Goal: Information Seeking & Learning: Learn about a topic

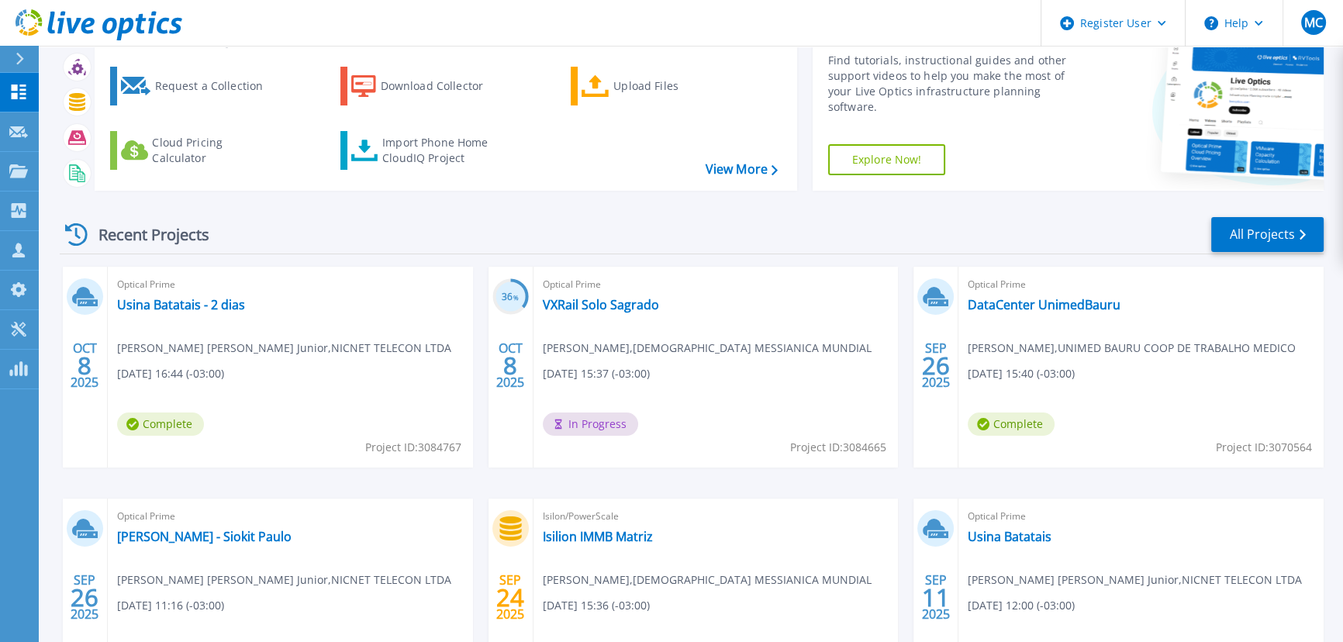
scroll to position [140, 0]
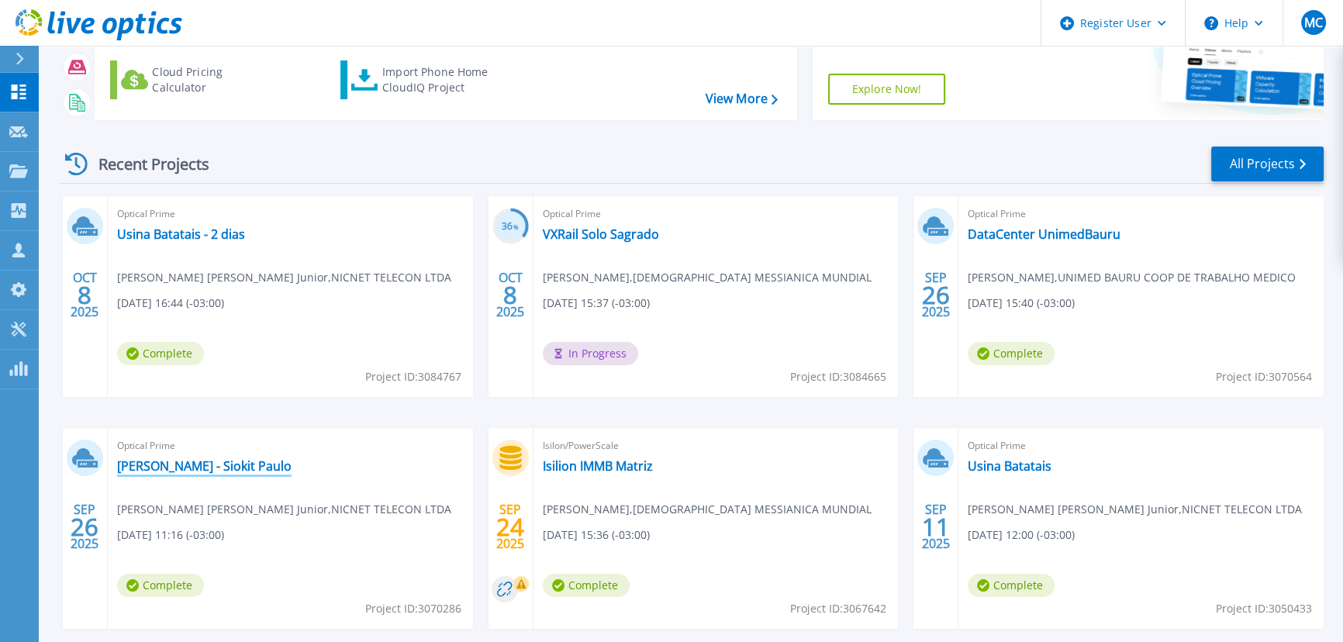
click at [167, 465] on link "[PERSON_NAME] - Siokit Paulo" at bounding box center [204, 466] width 174 height 16
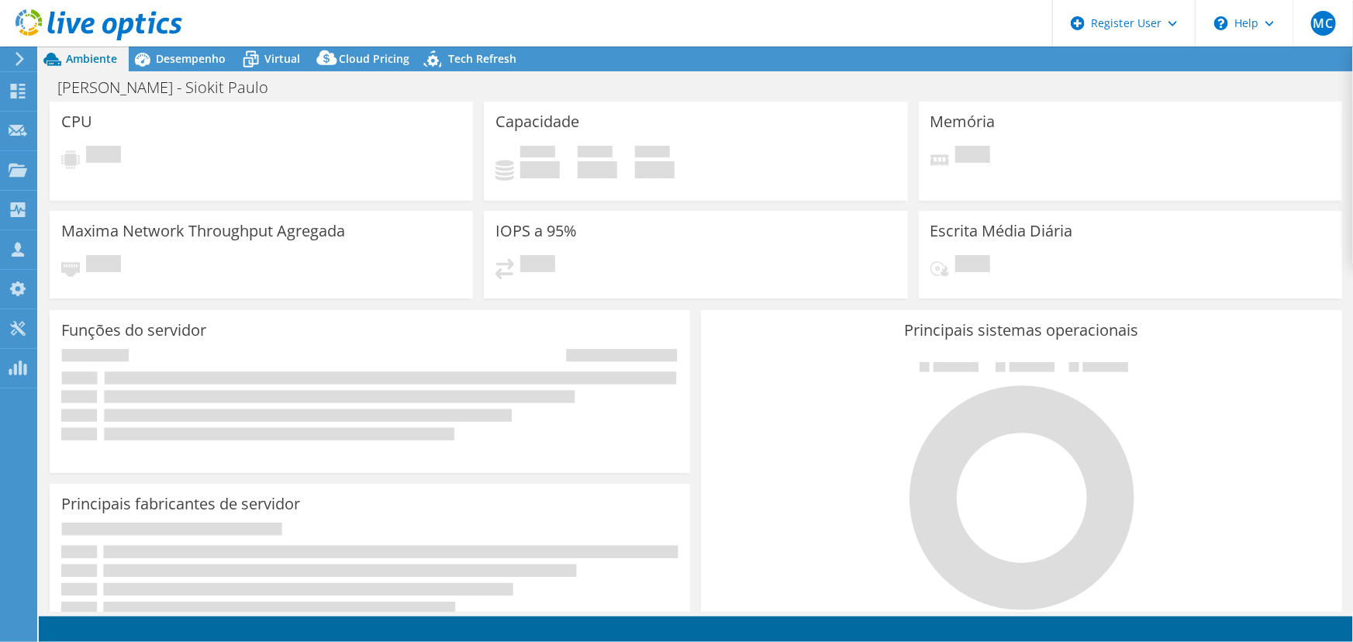
select select "USD"
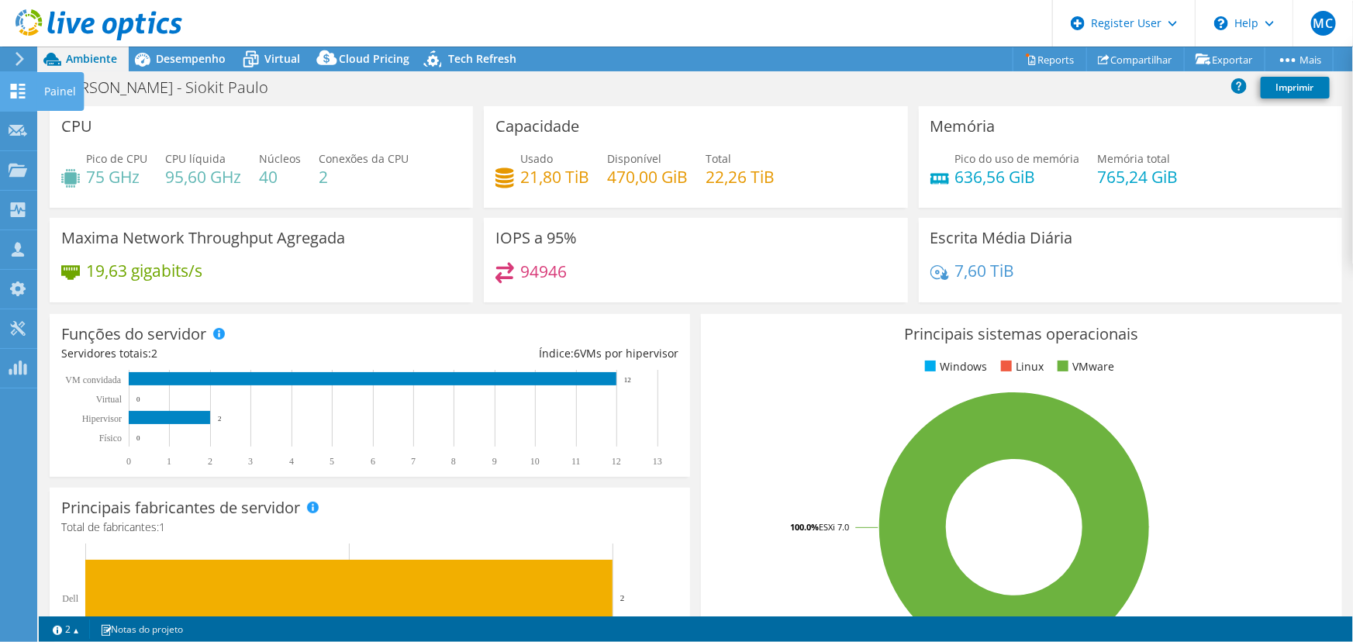
click at [15, 92] on use at bounding box center [18, 91] width 15 height 15
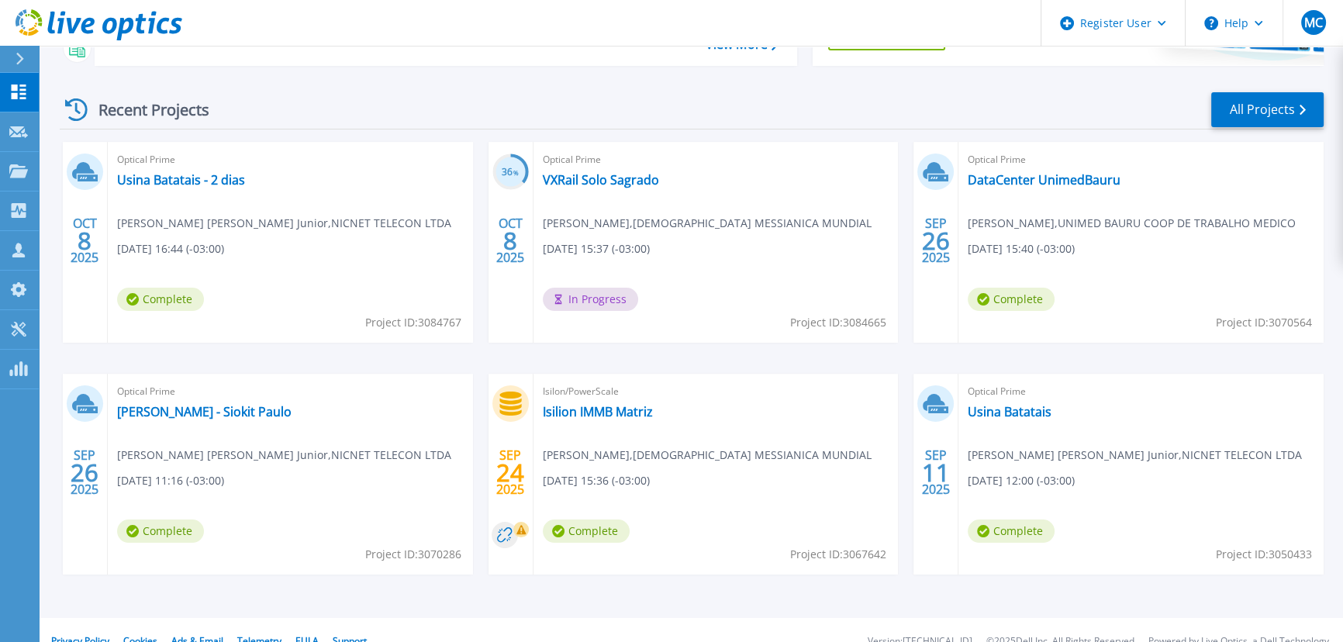
scroll to position [211, 0]
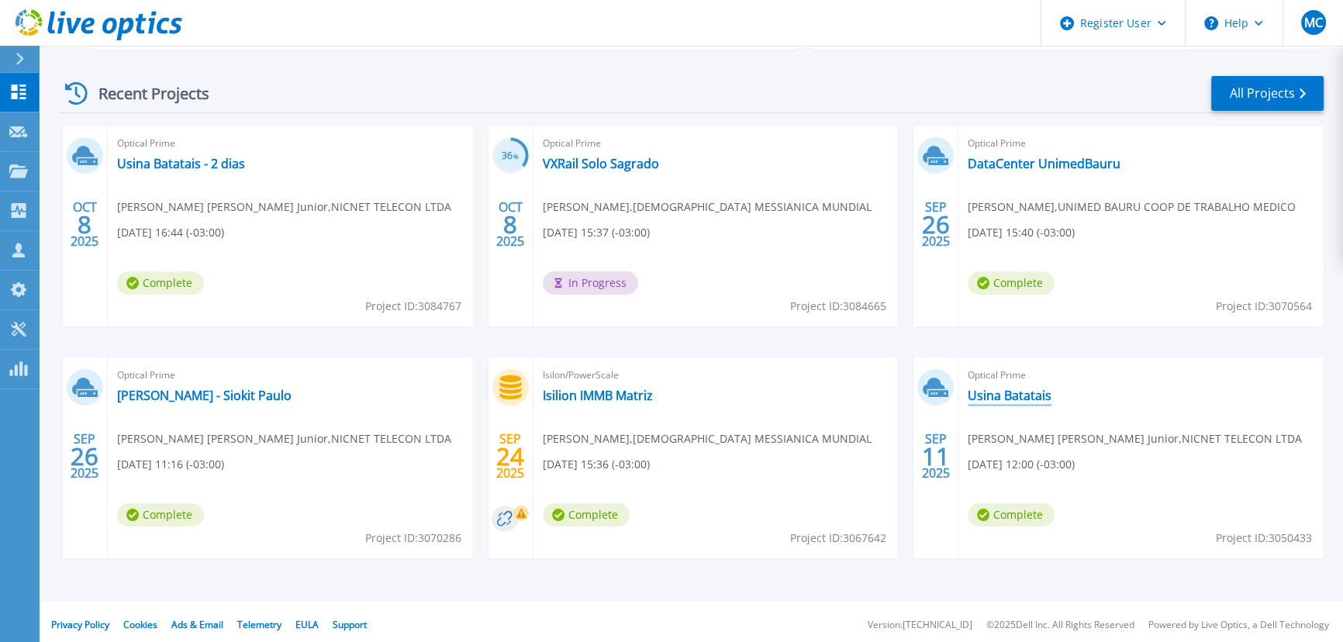
click at [1009, 395] on link "Usina Batatais" at bounding box center [1010, 396] width 84 height 16
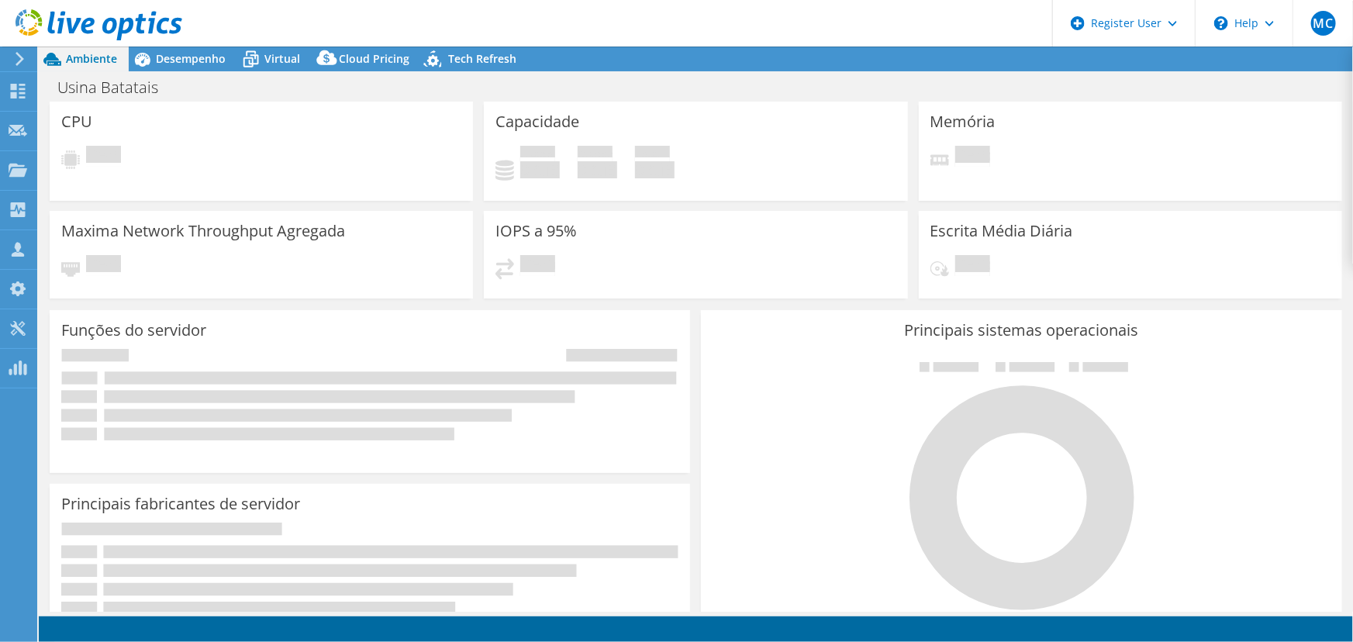
select select "USD"
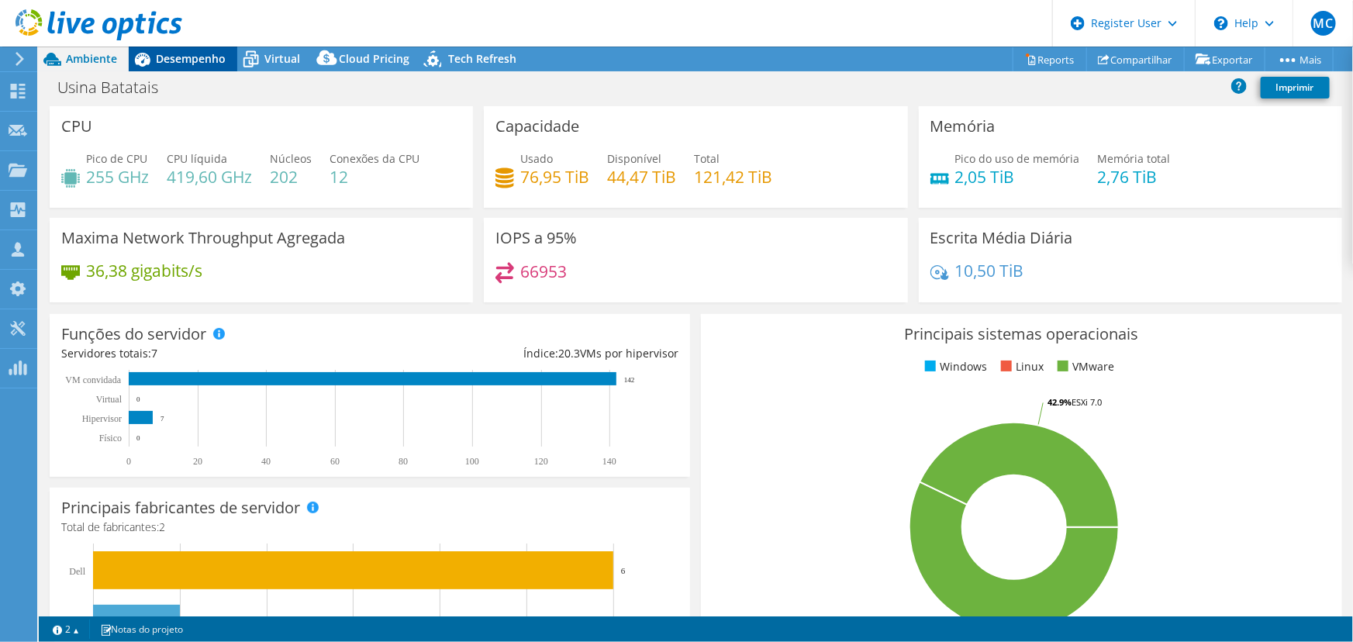
click at [184, 60] on span "Desempenho" at bounding box center [191, 58] width 70 height 15
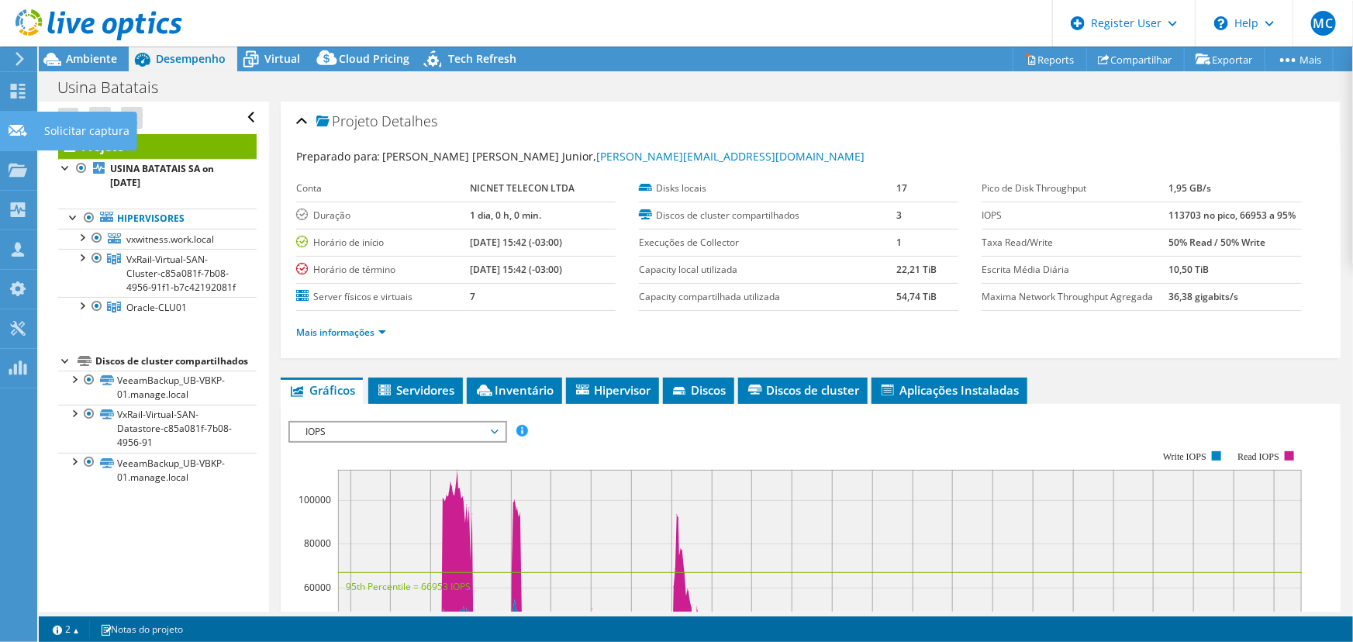
click at [12, 132] on use at bounding box center [18, 130] width 19 height 12
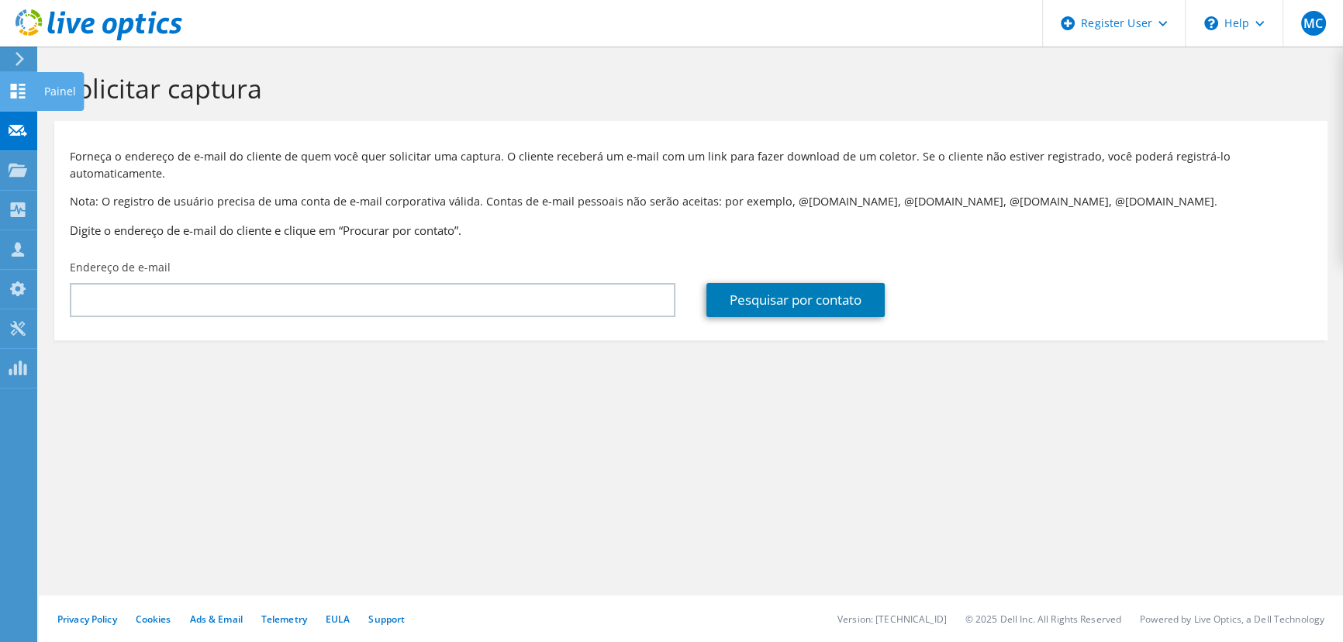
click at [16, 98] on div at bounding box center [18, 93] width 19 height 17
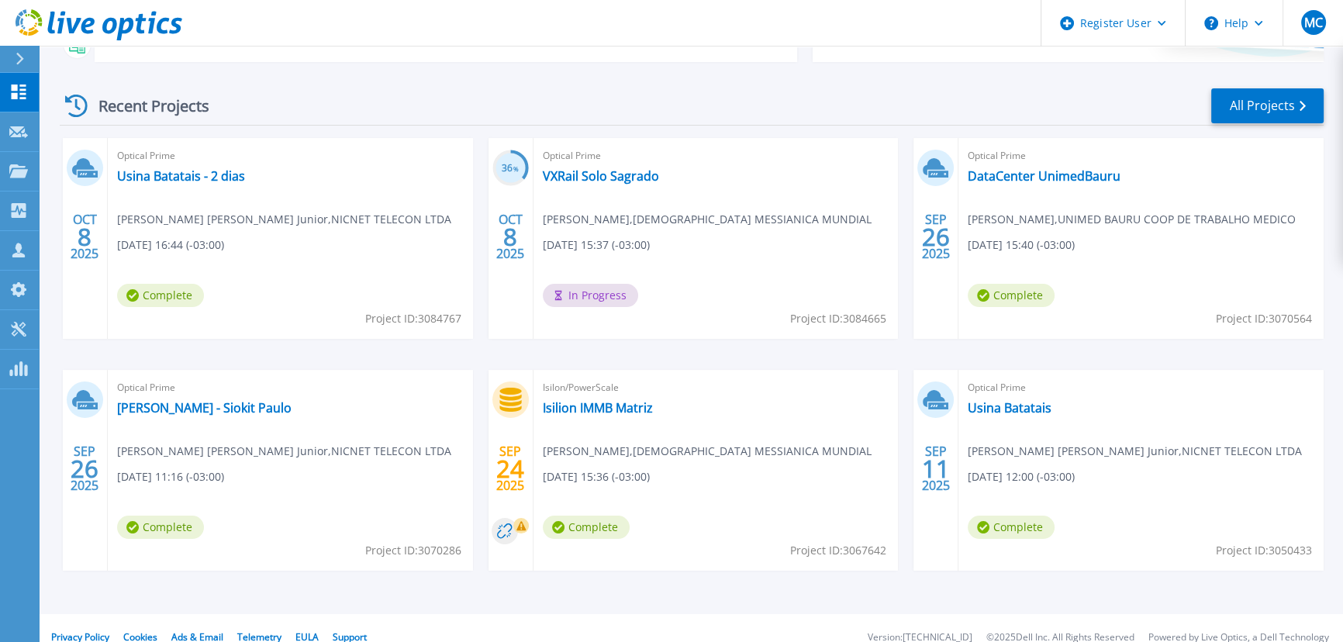
scroll to position [211, 0]
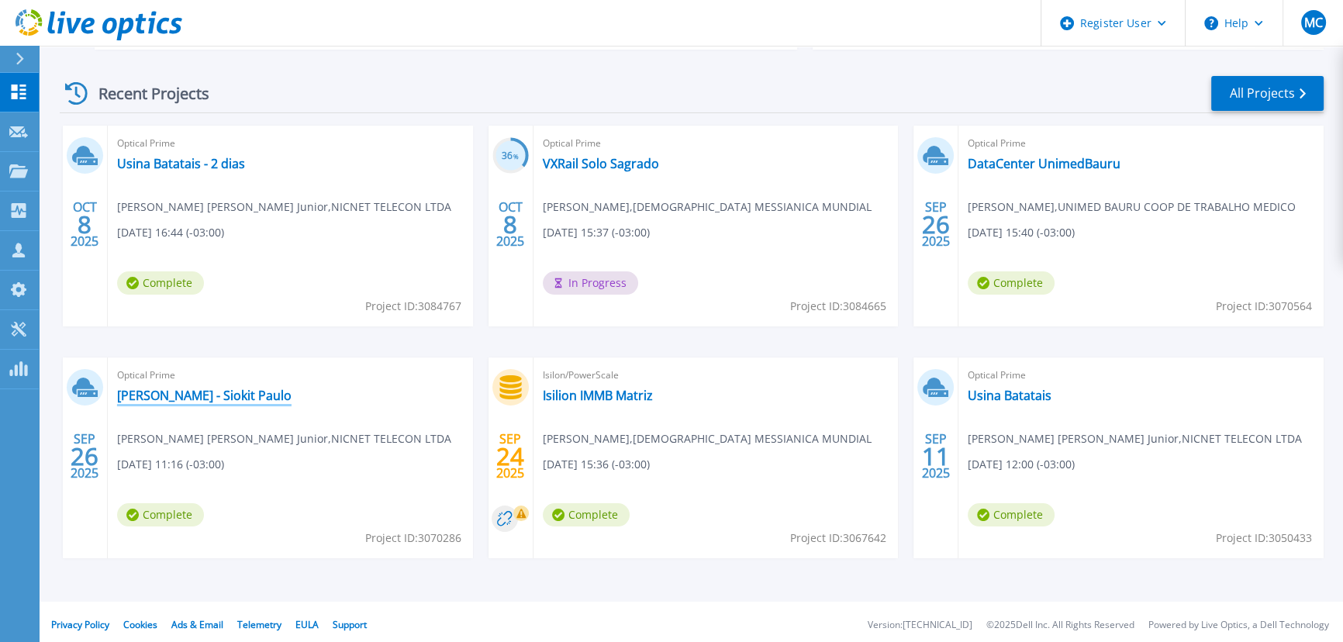
click at [171, 394] on link "[PERSON_NAME] - Siokit Paulo" at bounding box center [204, 396] width 174 height 16
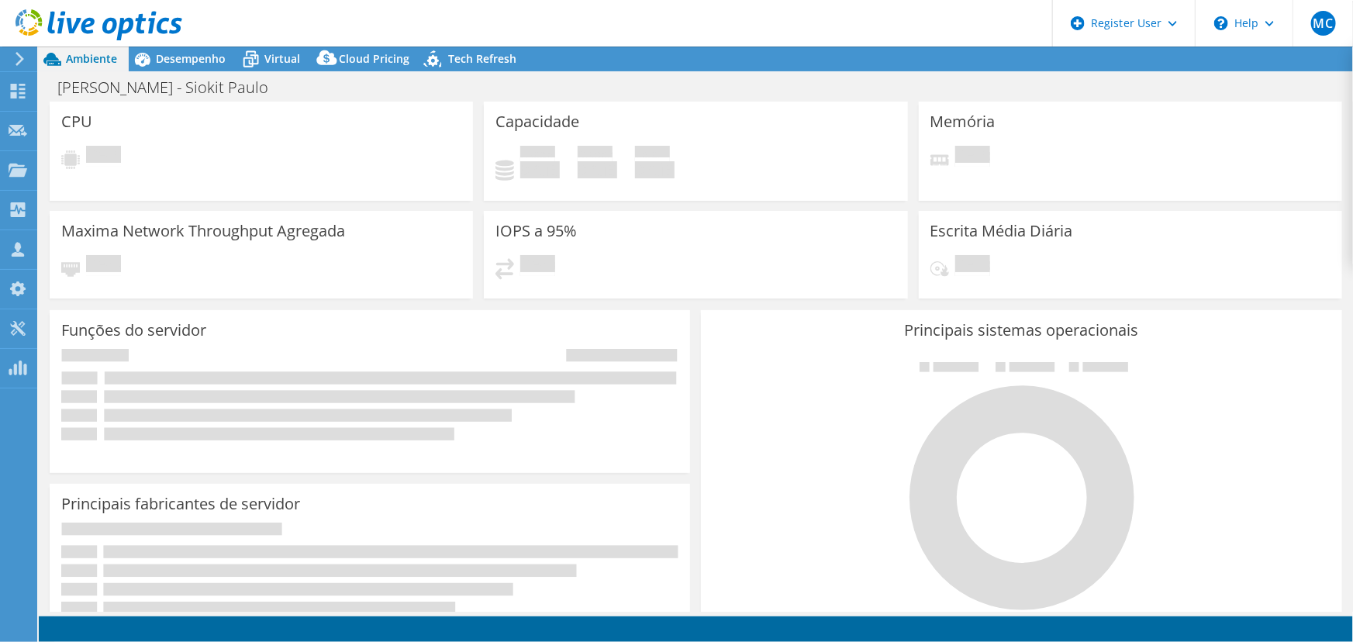
select select "USD"
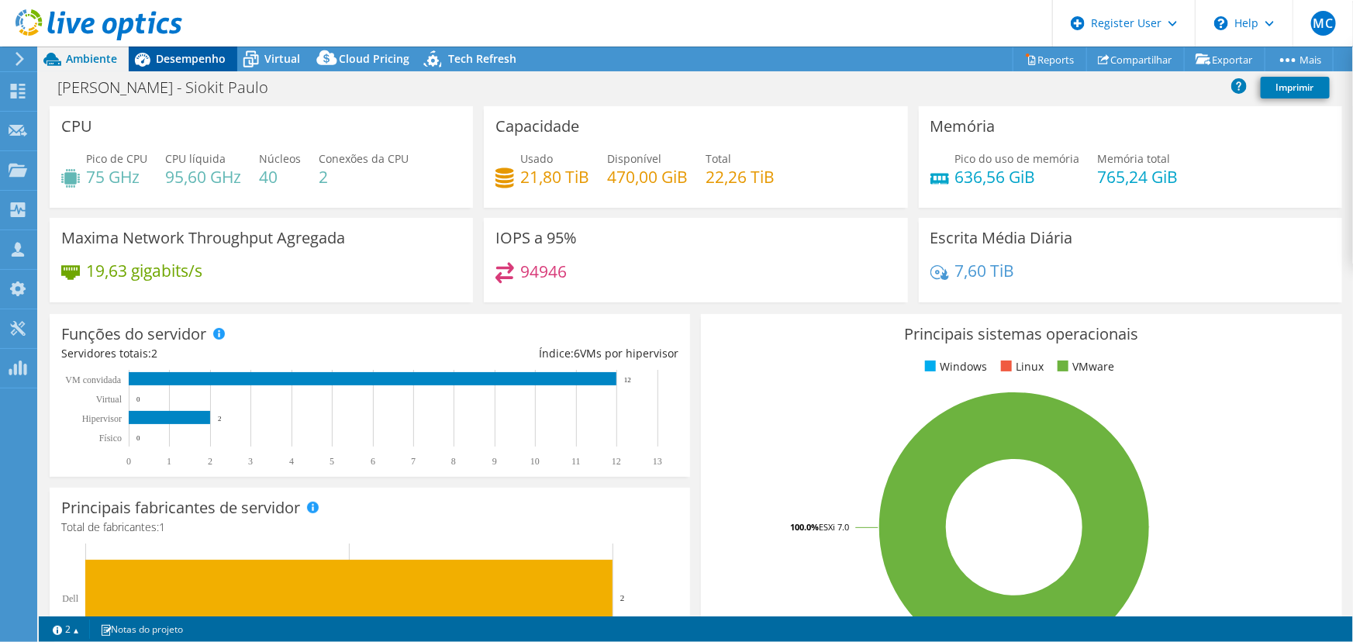
click at [205, 65] on span "Desempenho" at bounding box center [191, 58] width 70 height 15
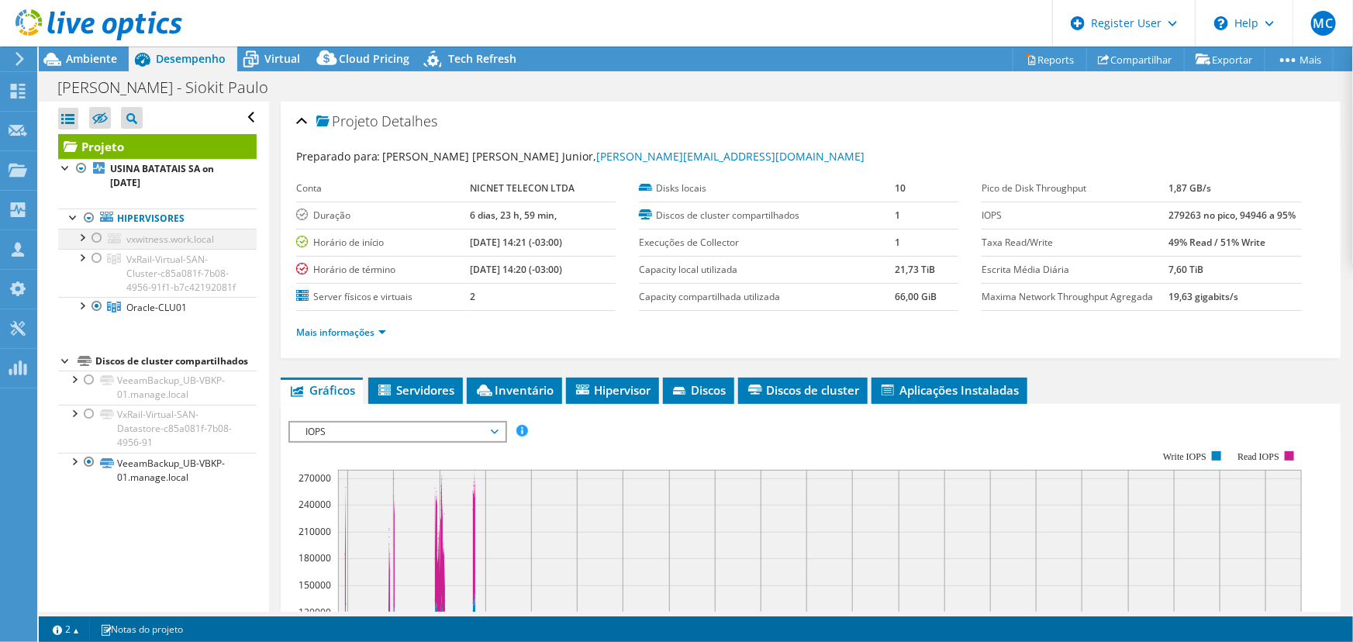
click at [95, 237] on div at bounding box center [97, 238] width 16 height 19
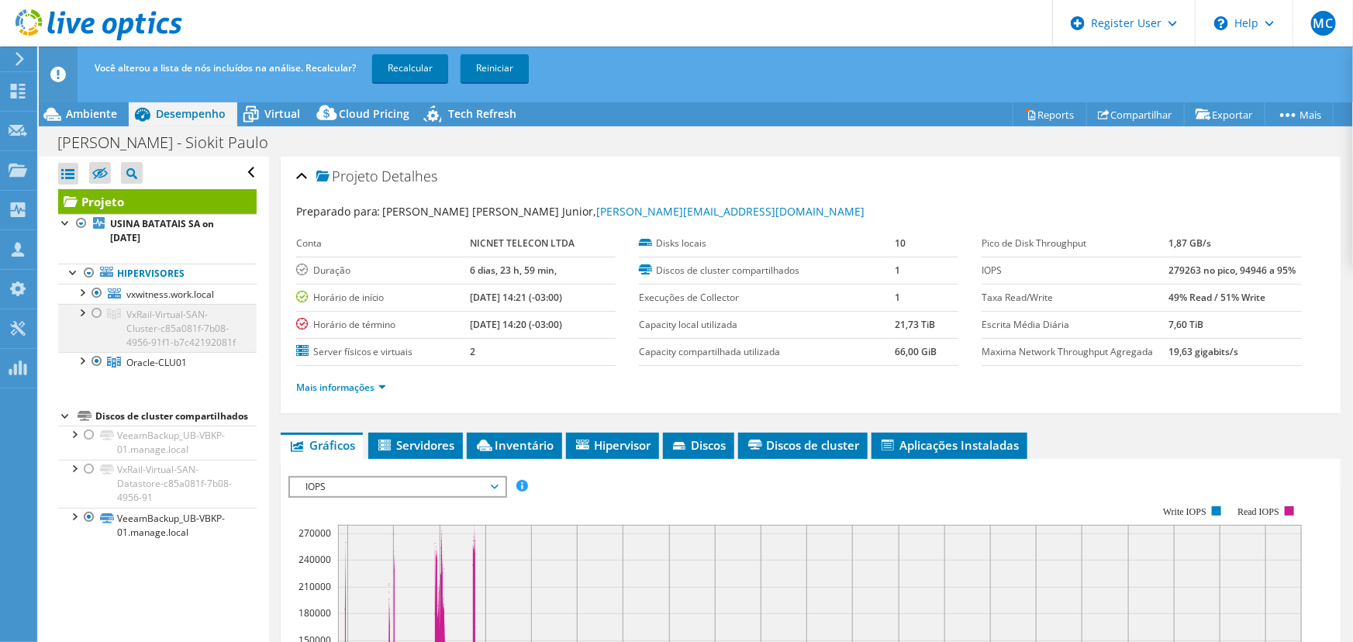
click at [96, 307] on div at bounding box center [97, 313] width 16 height 19
click at [95, 371] on div at bounding box center [97, 361] width 16 height 19
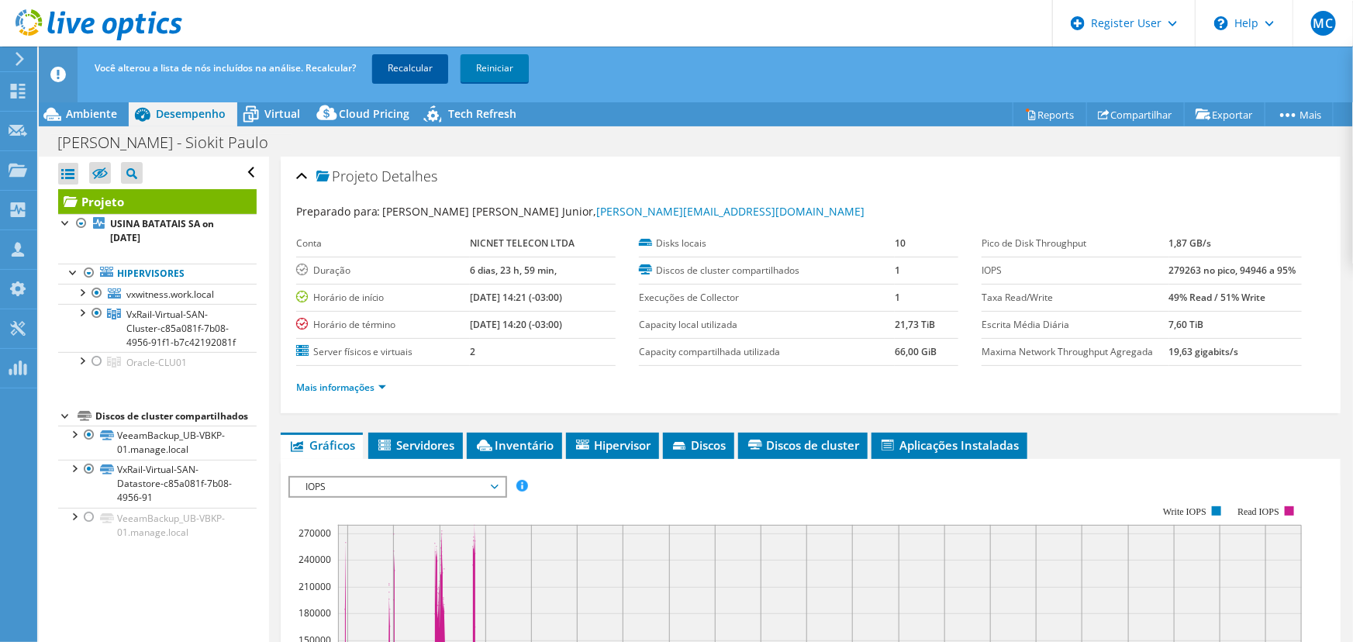
click at [411, 68] on link "Recalcular" at bounding box center [410, 68] width 76 height 28
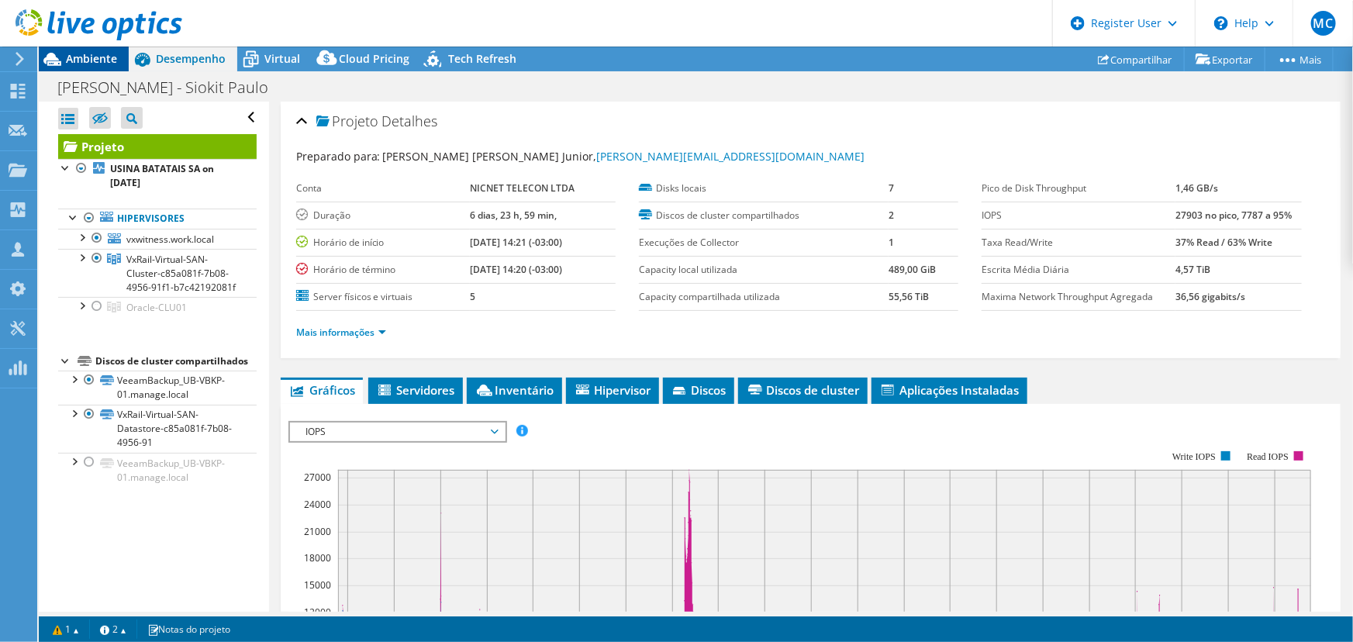
click at [71, 62] on span "Ambiente" at bounding box center [91, 58] width 51 height 15
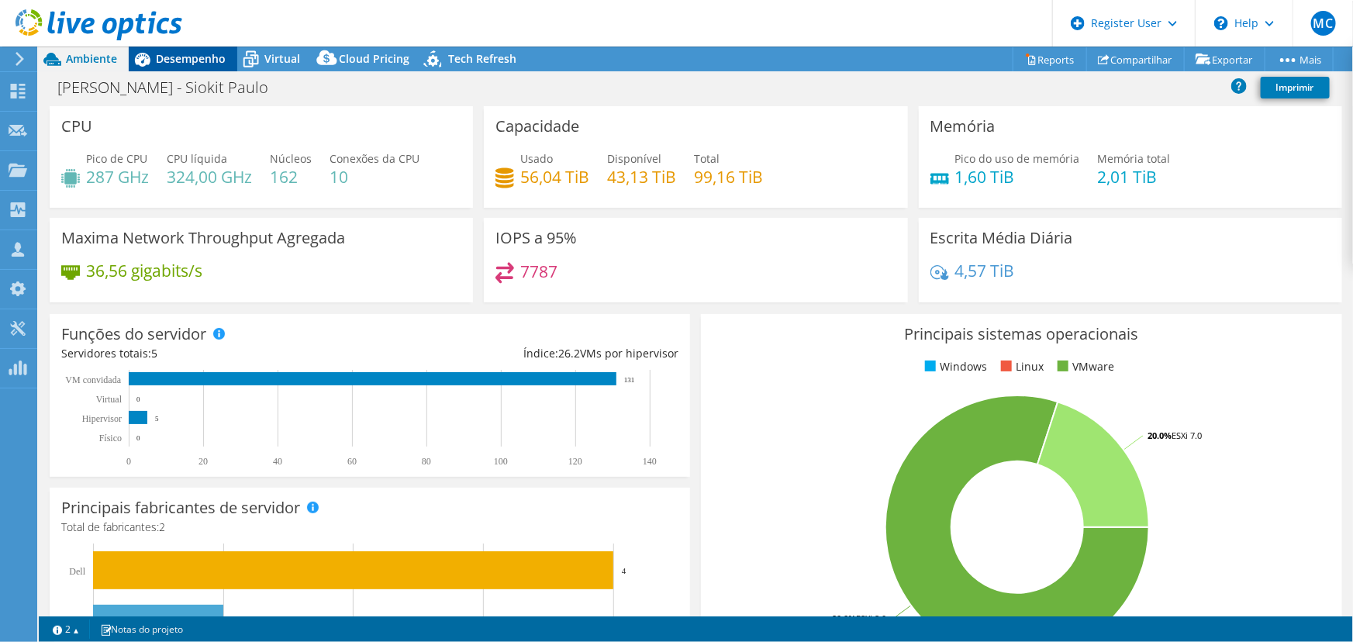
click at [192, 53] on span "Desempenho" at bounding box center [191, 58] width 70 height 15
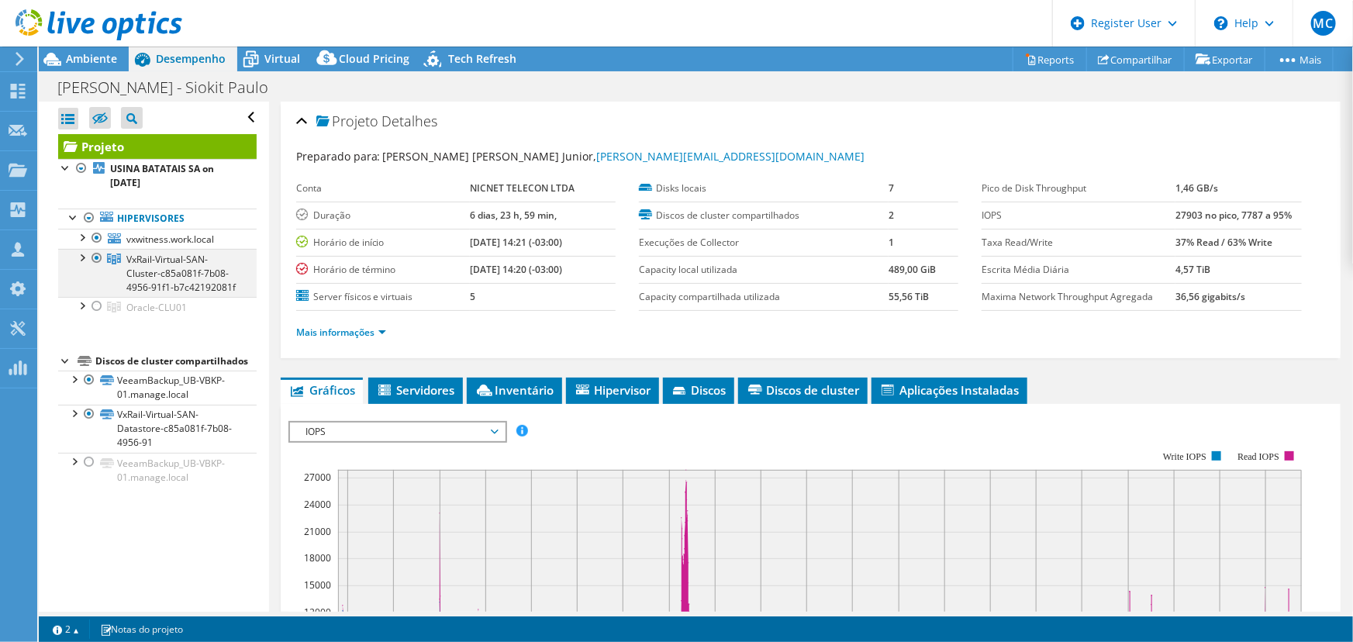
click at [81, 256] on div at bounding box center [82, 257] width 16 height 16
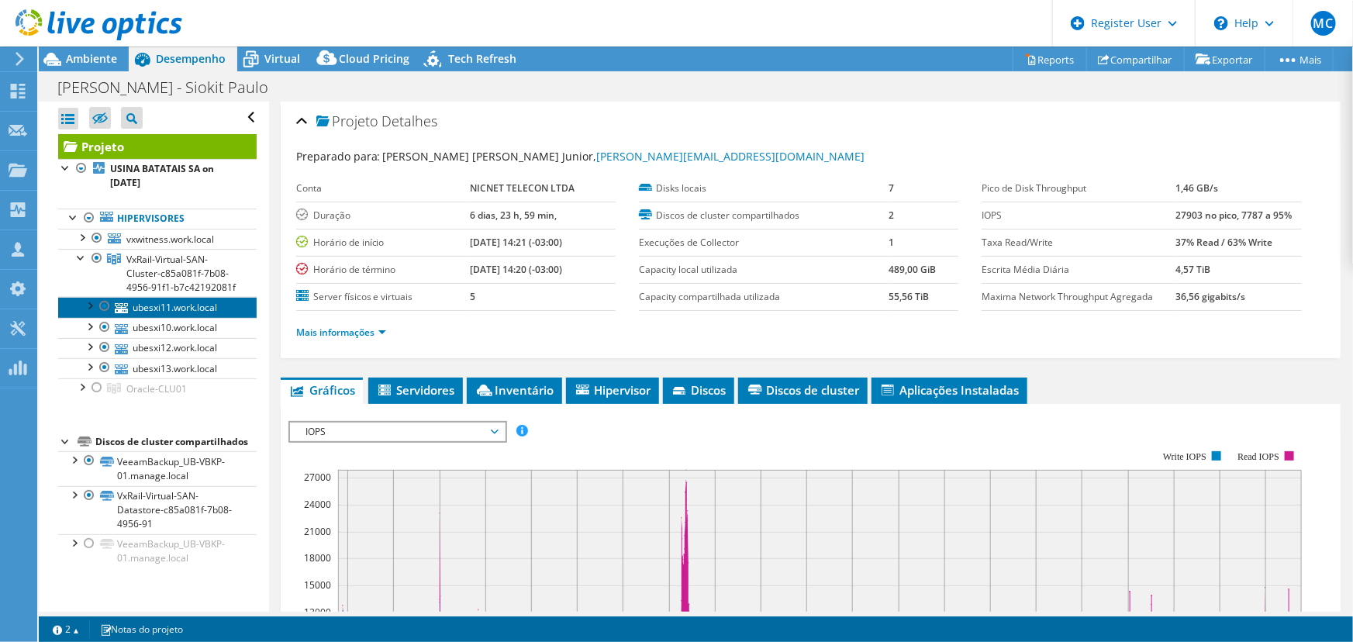
click at [152, 317] on link "ubesxi11.work.local" at bounding box center [157, 307] width 199 height 20
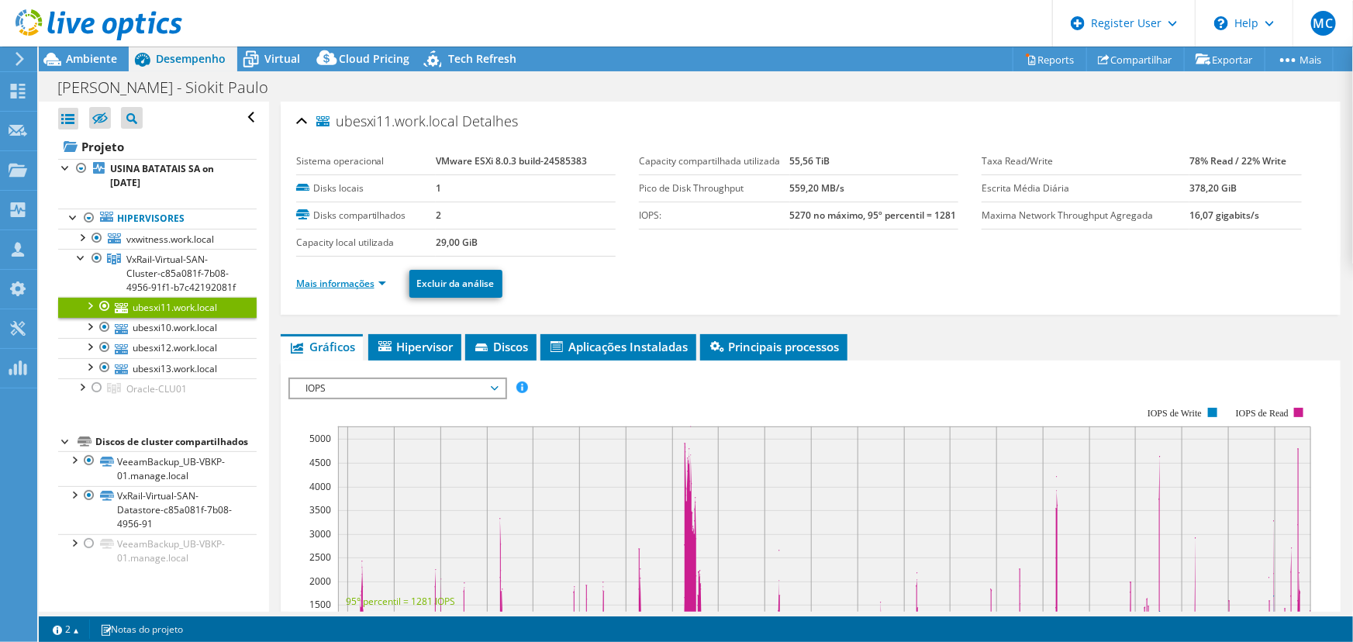
click at [380, 281] on link "Mais informações" at bounding box center [341, 283] width 90 height 13
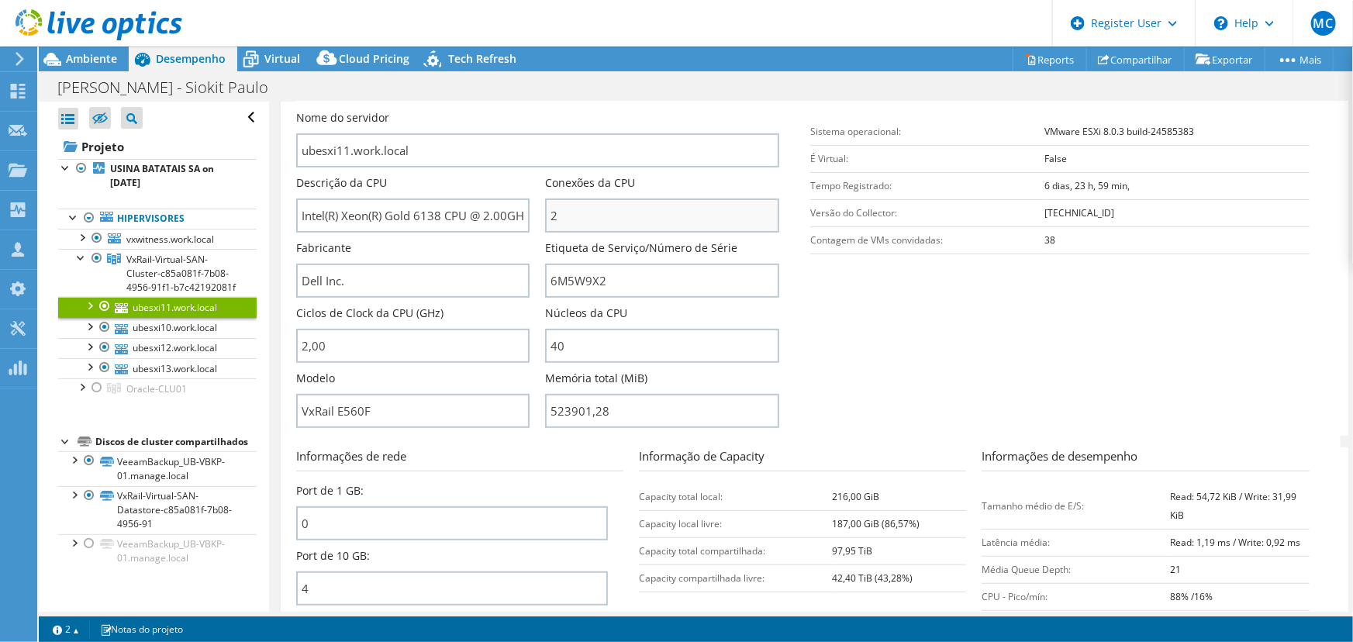
scroll to position [281, 0]
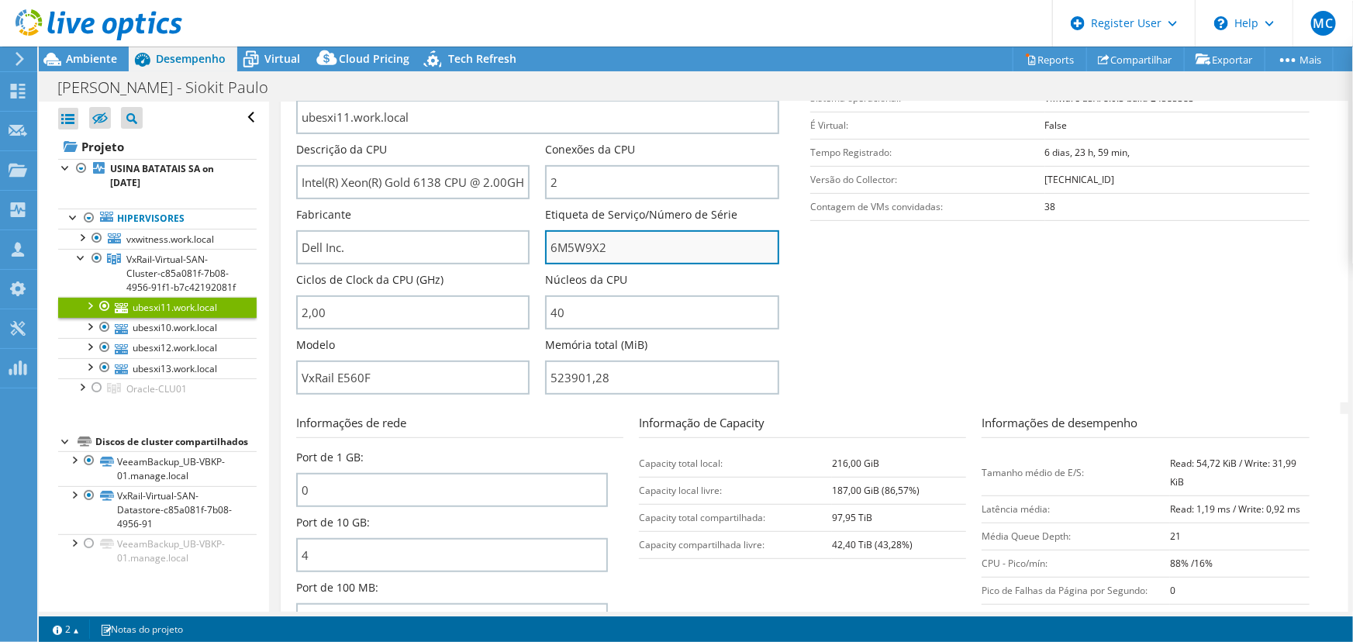
click at [575, 255] on input "6M5W9X2" at bounding box center [662, 247] width 234 height 34
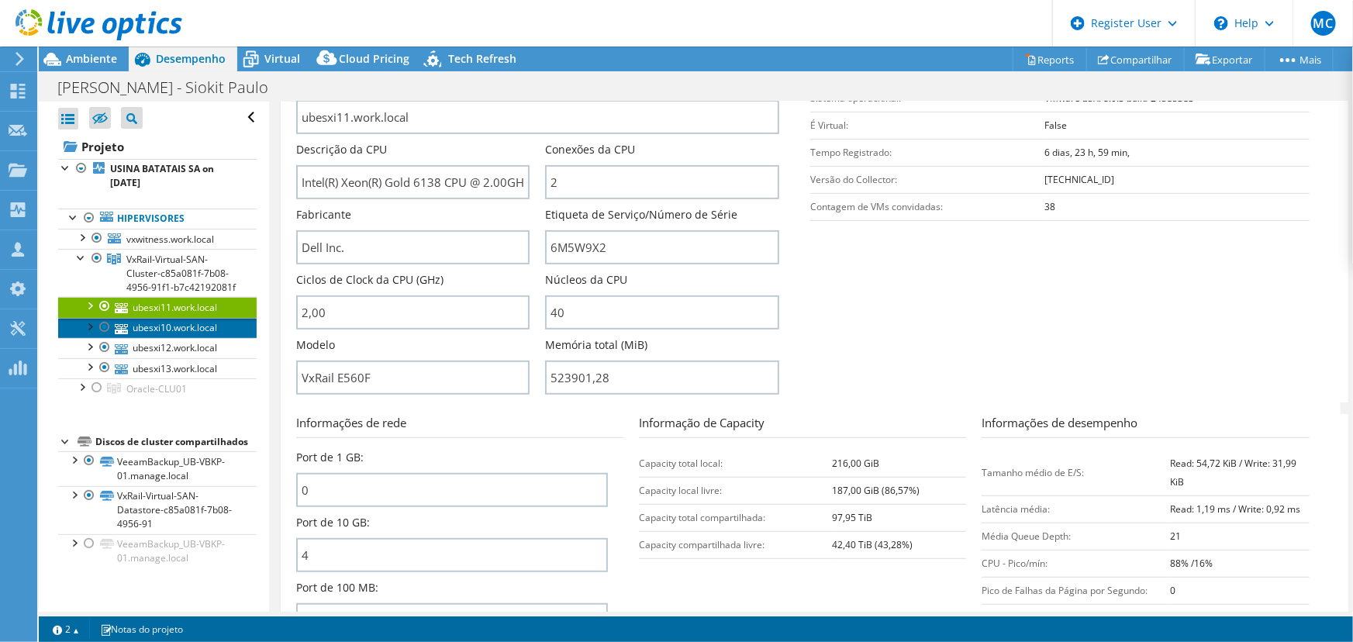
click at [147, 338] on link "ubesxi10.work.local" at bounding box center [157, 328] width 199 height 20
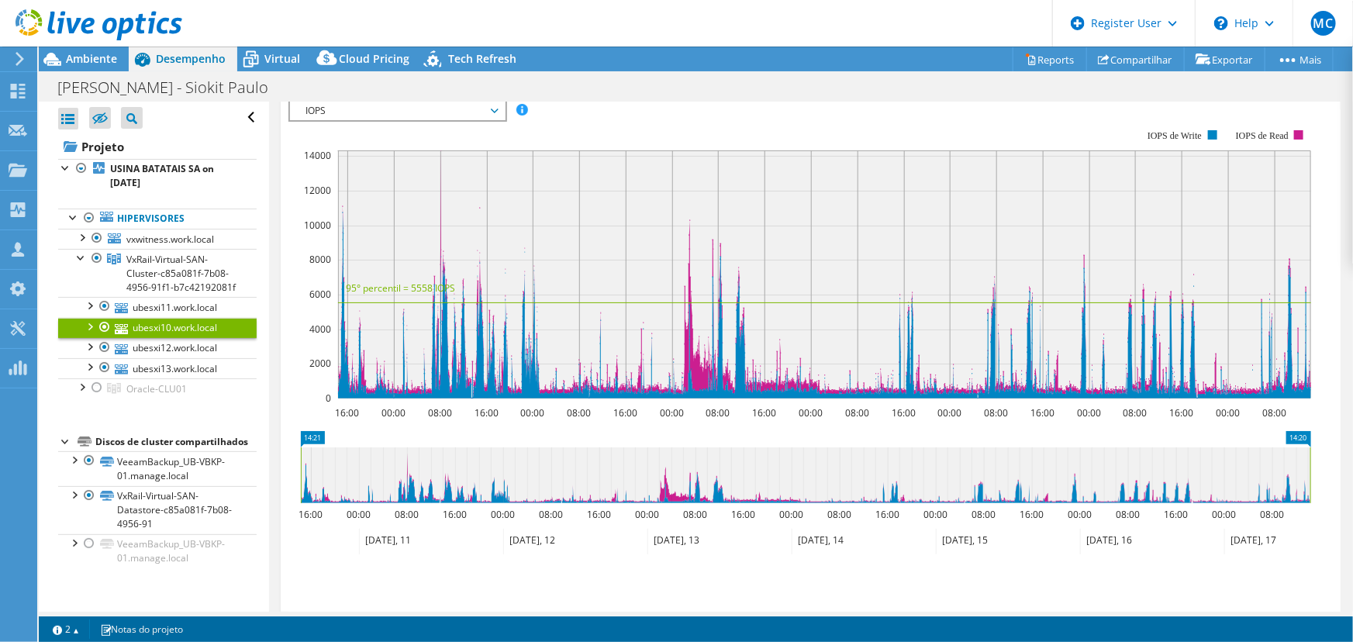
scroll to position [0, 0]
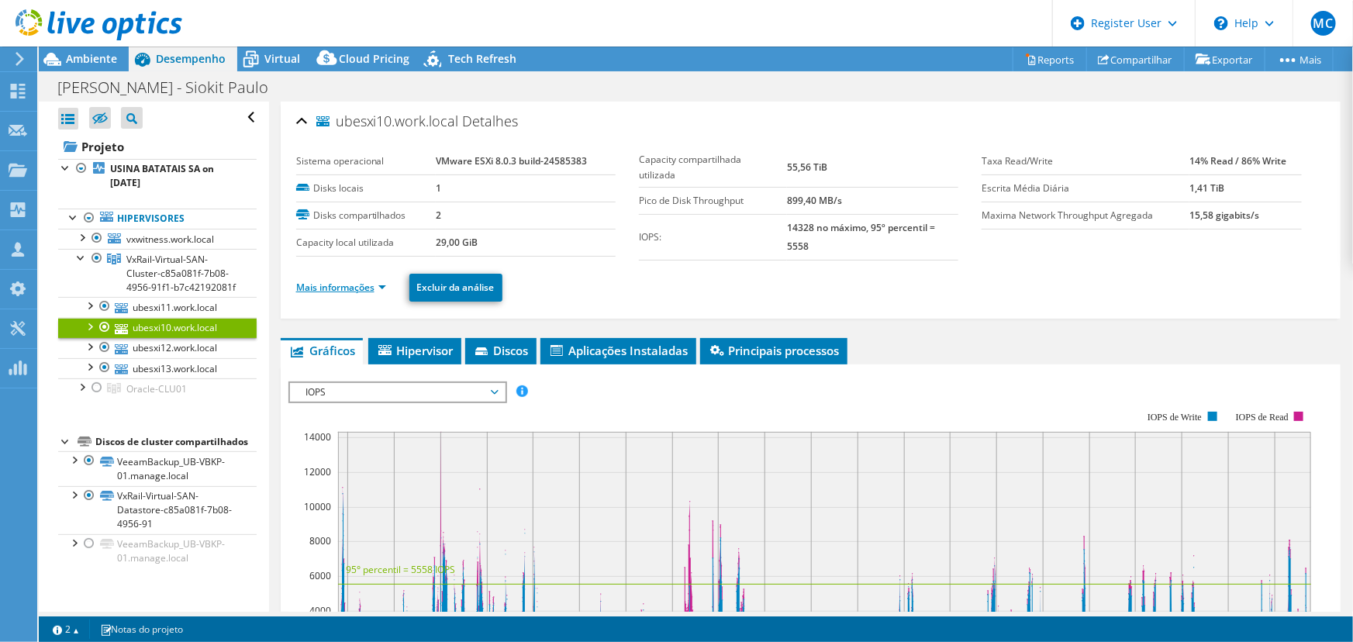
click at [385, 291] on link "Mais informações" at bounding box center [341, 287] width 90 height 13
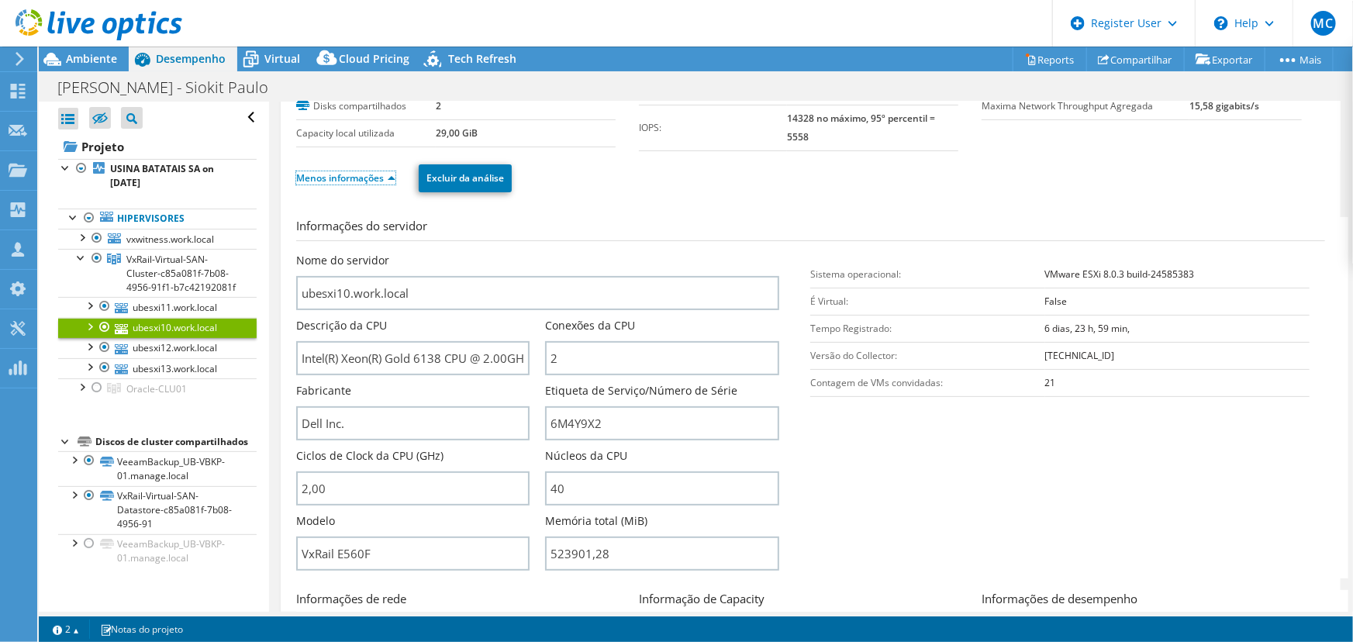
scroll to position [211, 0]
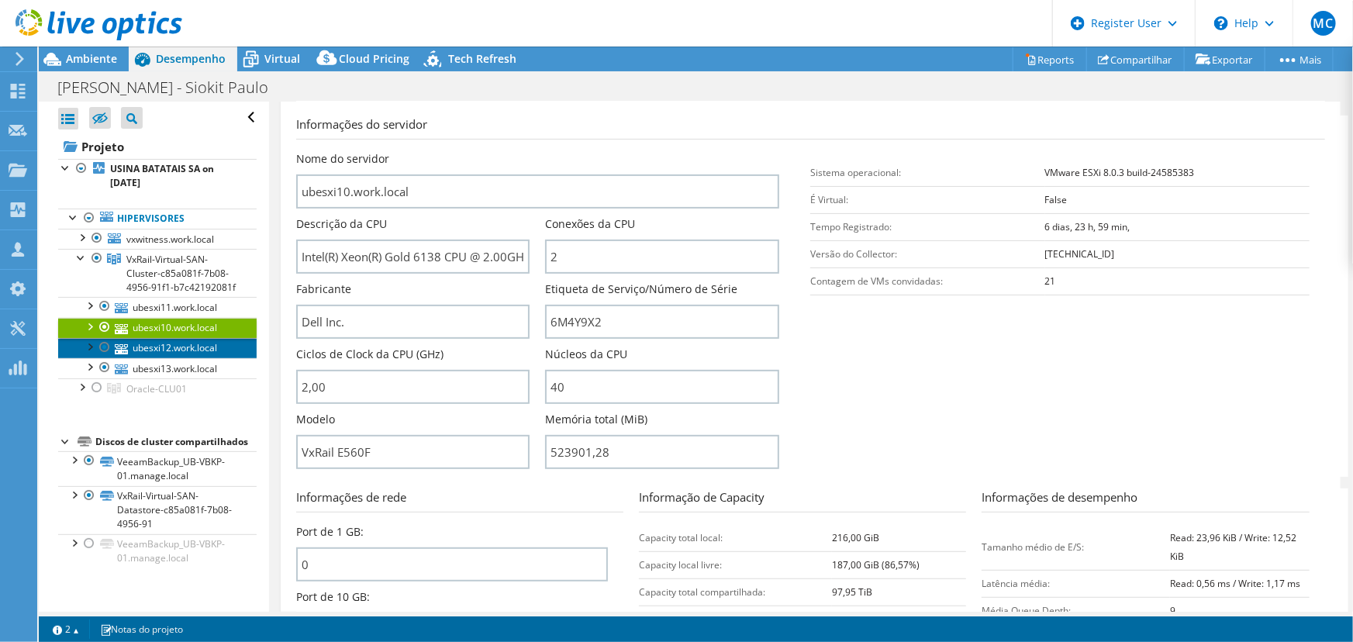
click at [176, 358] on link "ubesxi12.work.local" at bounding box center [157, 348] width 199 height 20
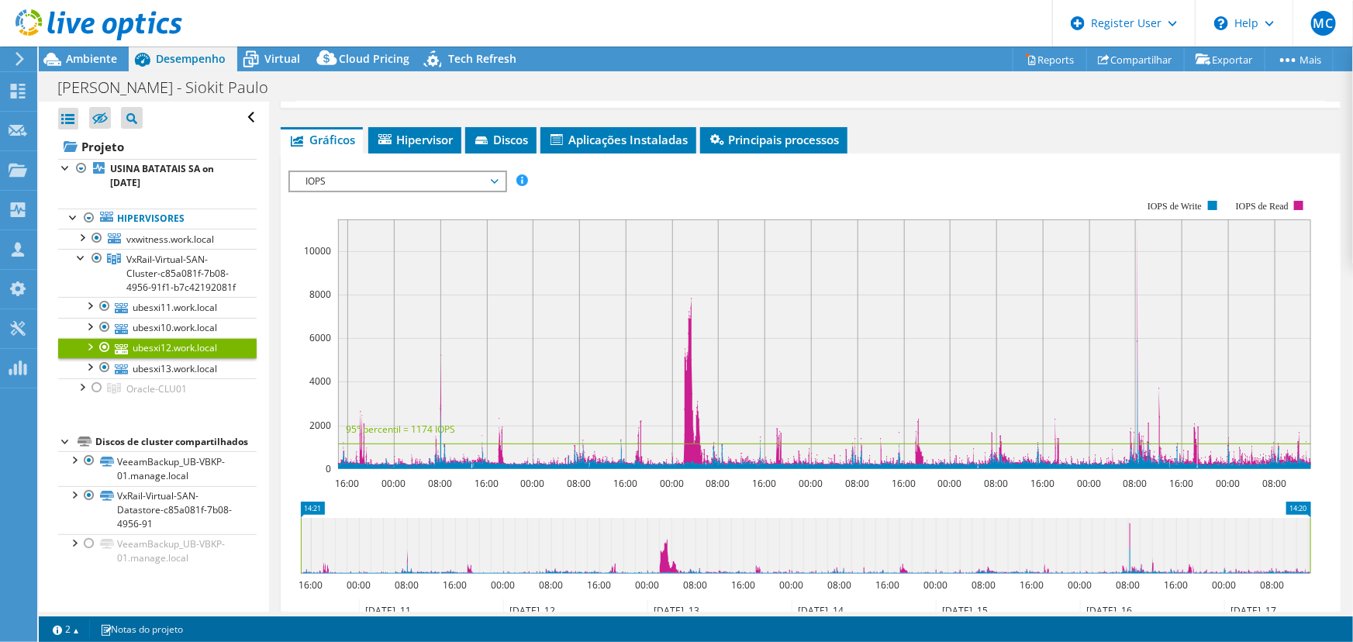
scroll to position [0, 0]
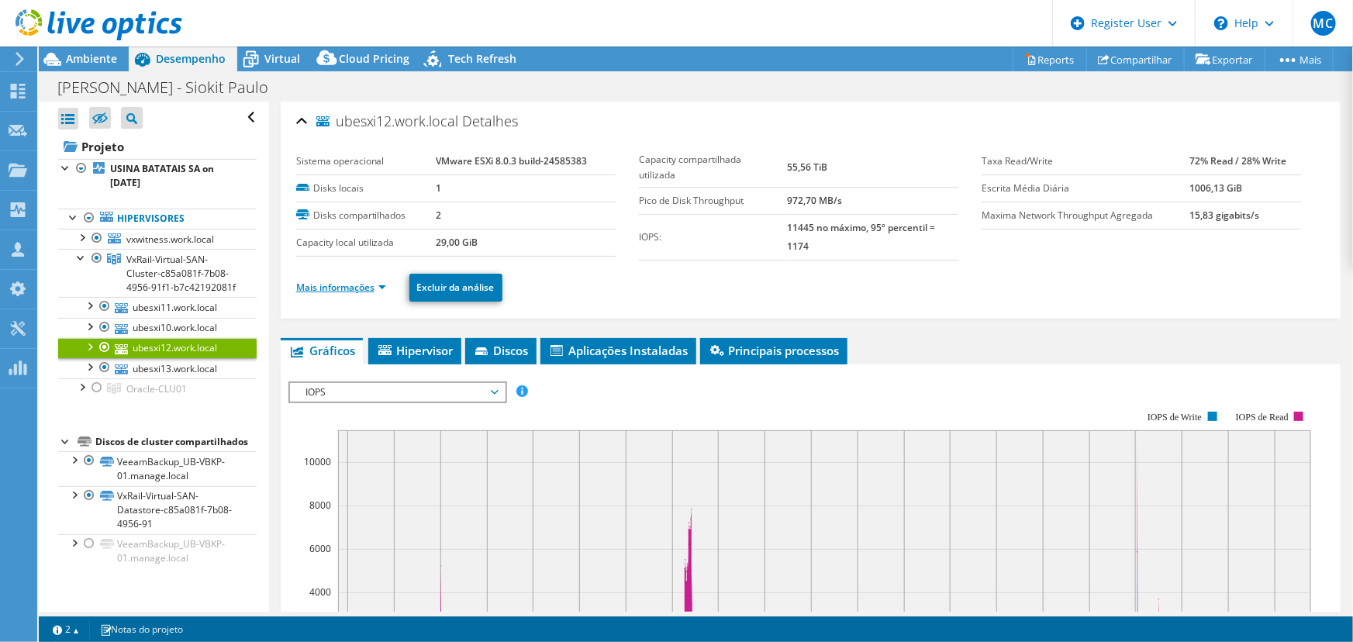
click at [382, 281] on link "Mais informações" at bounding box center [341, 287] width 90 height 13
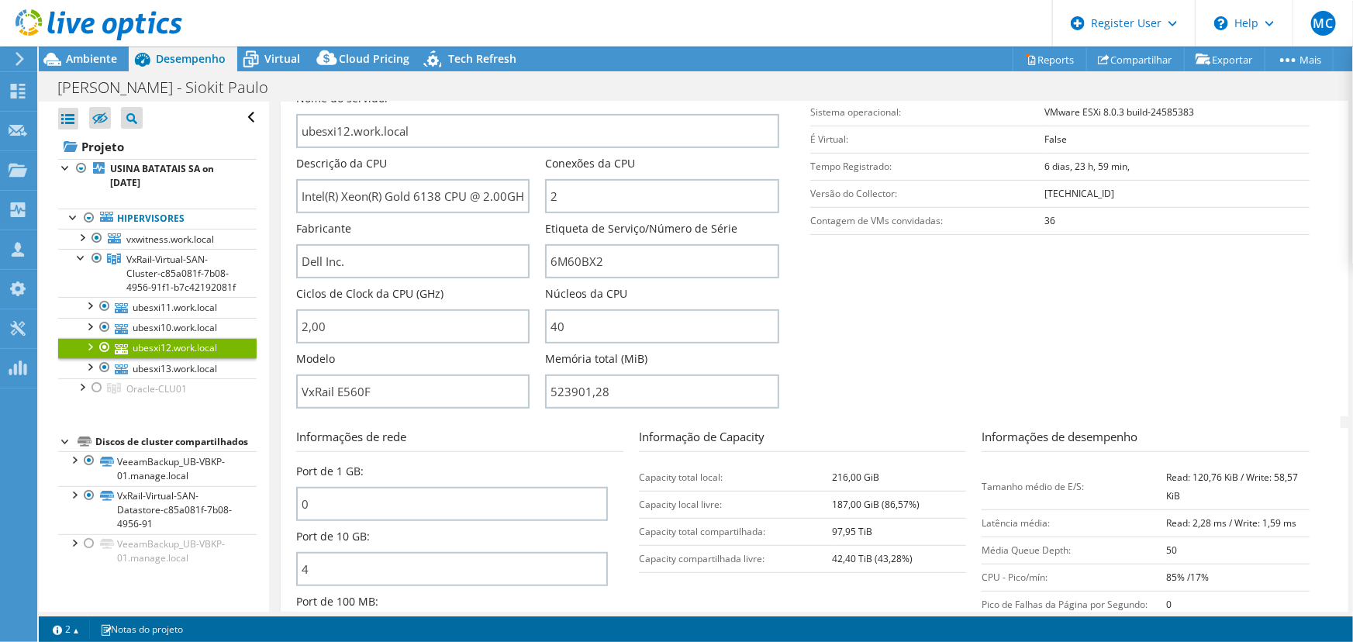
scroll to position [281, 0]
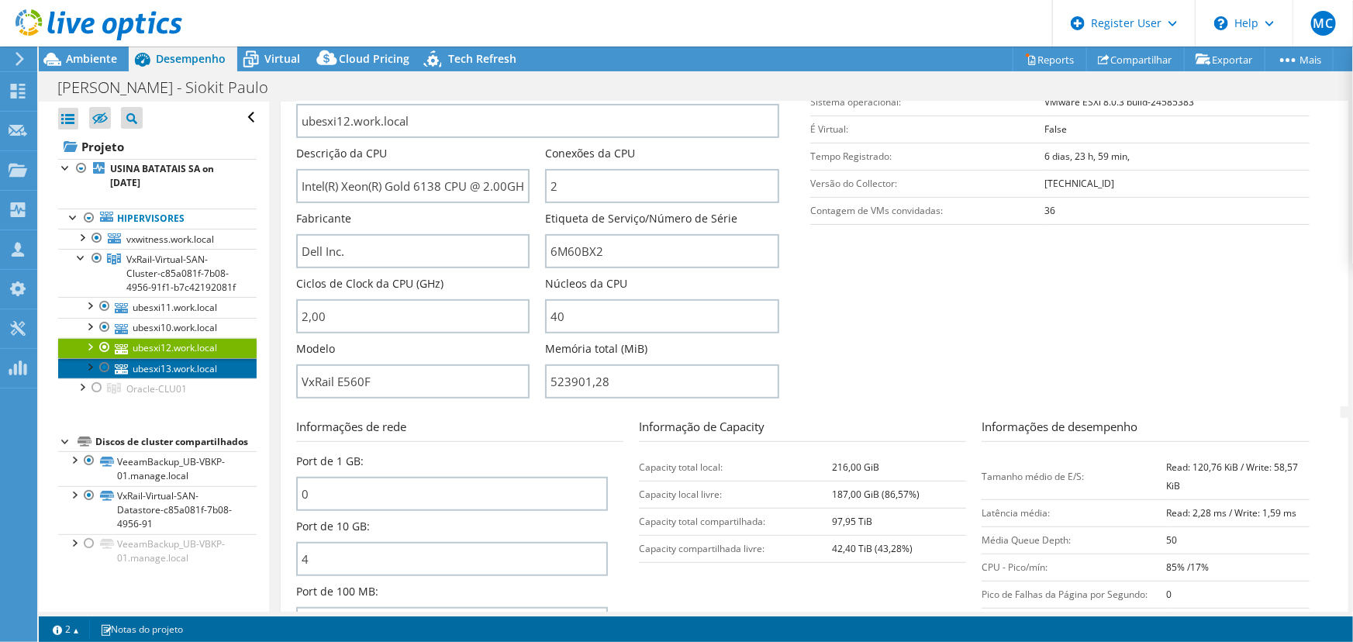
click at [176, 378] on link "ubesxi13.work.local" at bounding box center [157, 368] width 199 height 20
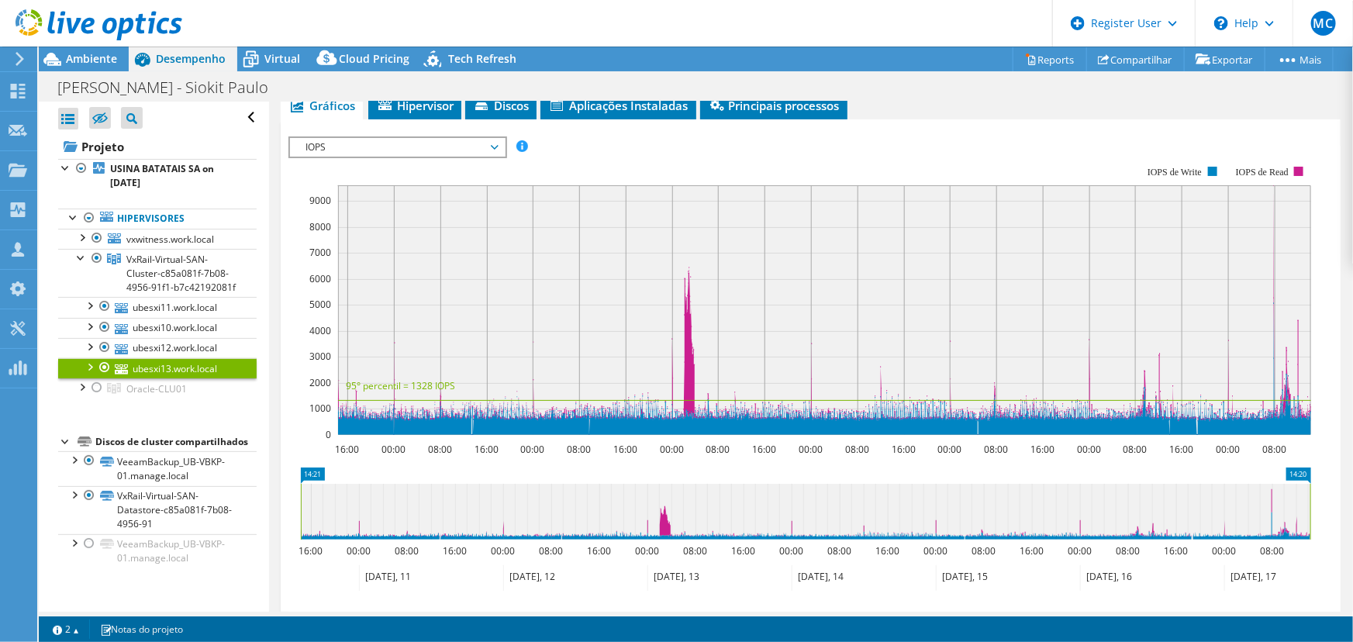
scroll to position [0, 0]
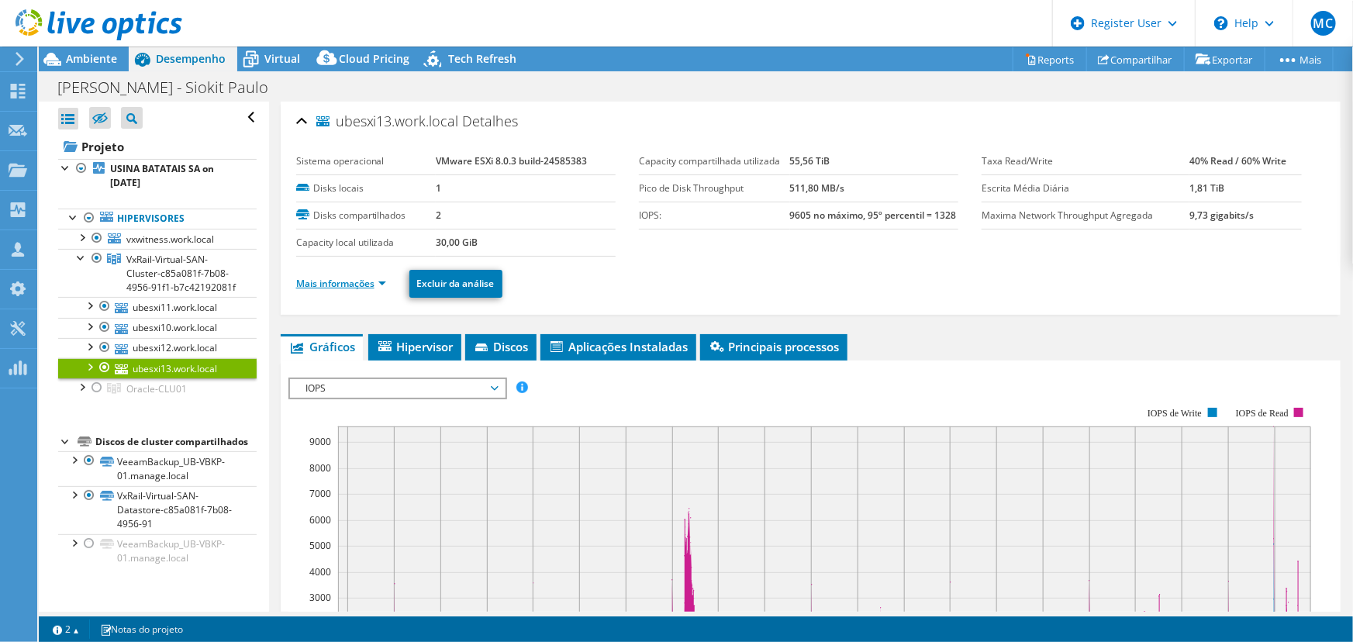
click at [379, 278] on link "Mais informações" at bounding box center [341, 283] width 90 height 13
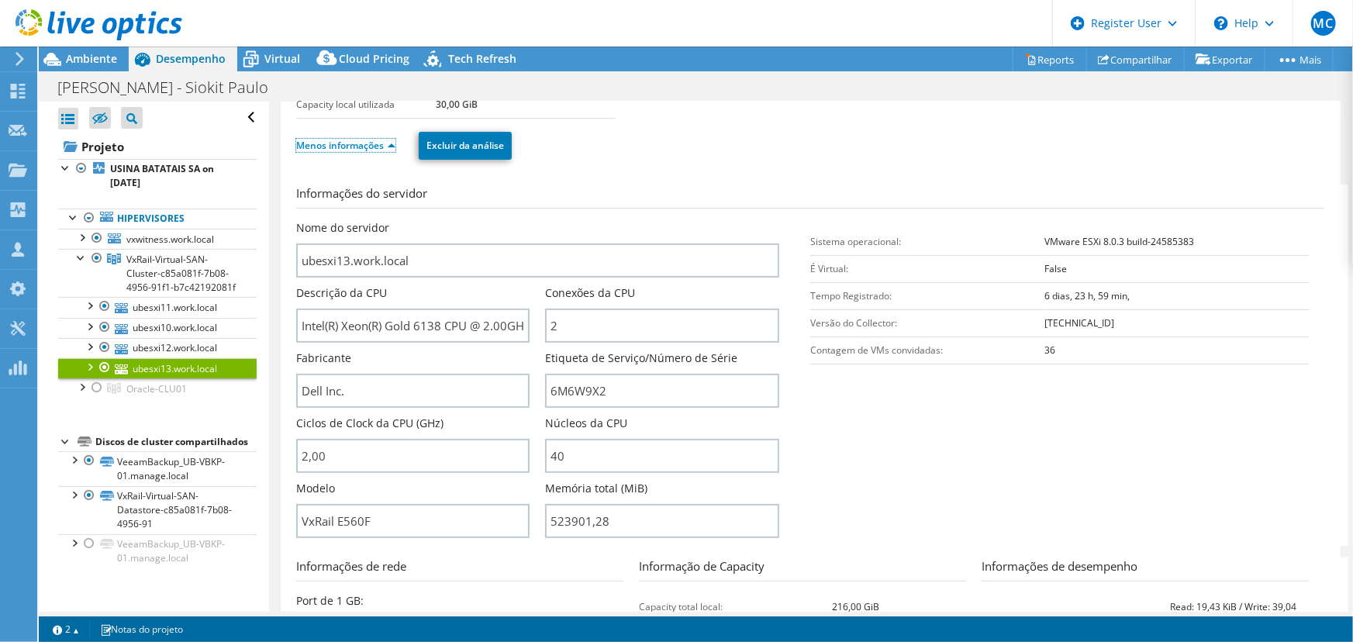
scroll to position [211, 0]
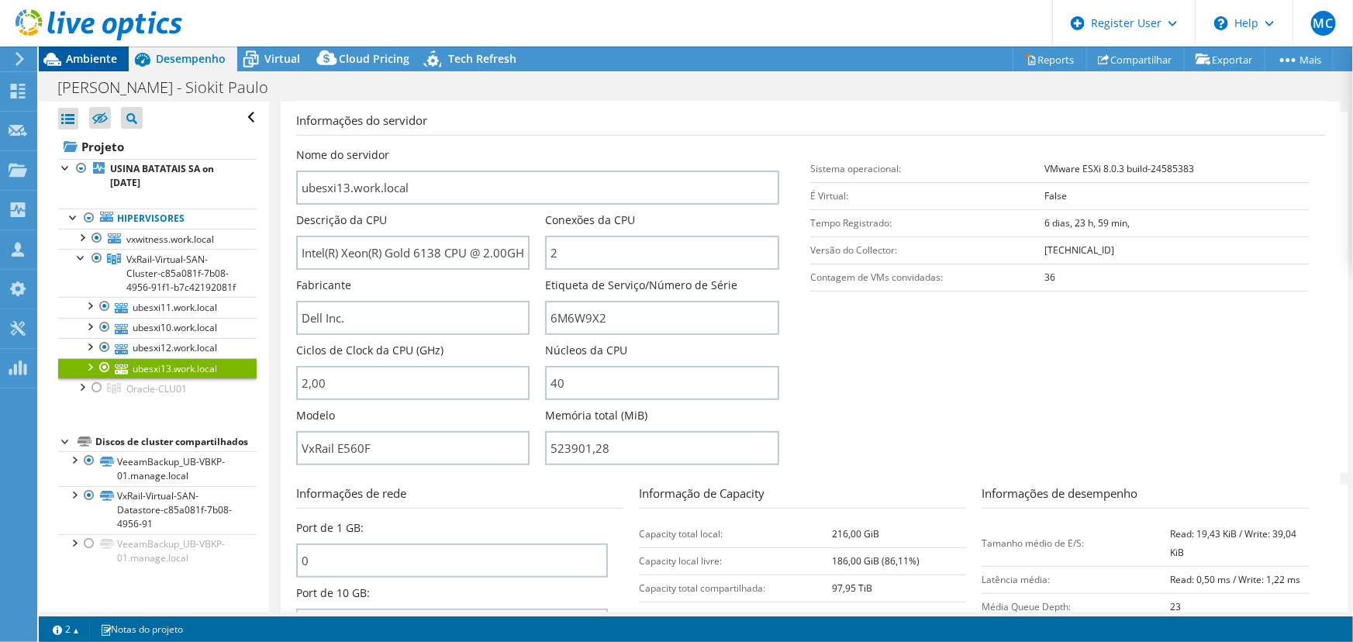
click at [85, 56] on span "Ambiente" at bounding box center [91, 58] width 51 height 15
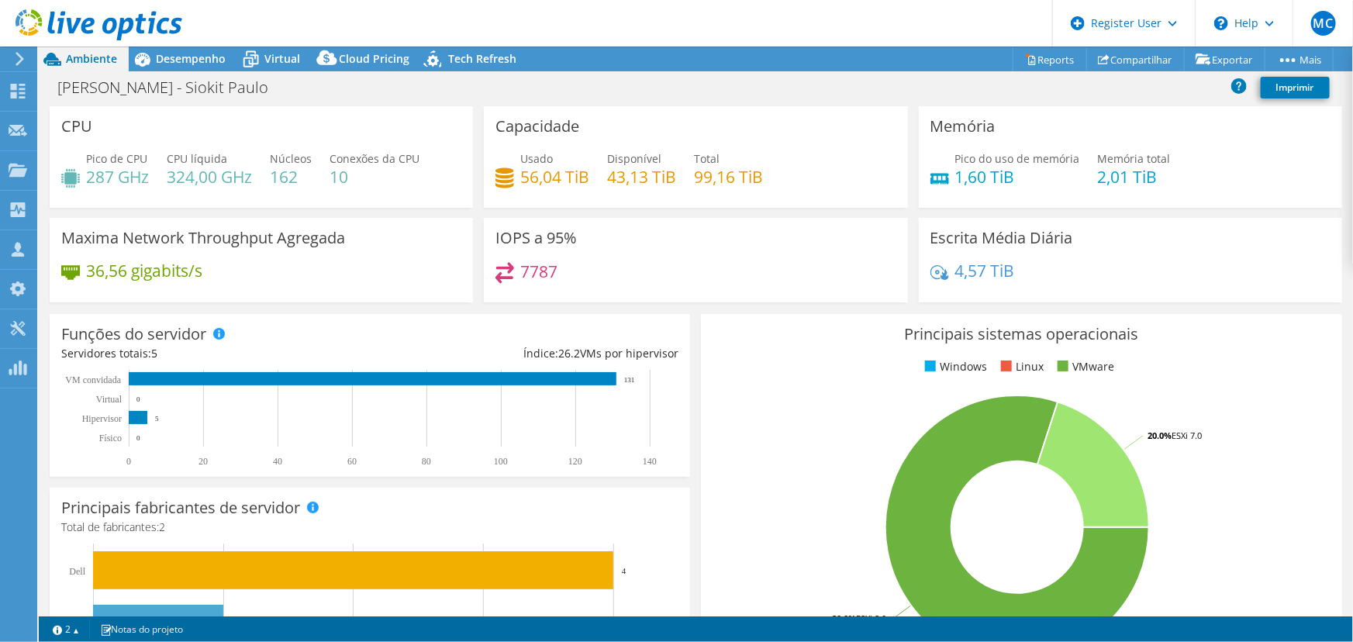
scroll to position [215, 0]
click at [196, 57] on span "Desempenho" at bounding box center [191, 58] width 70 height 15
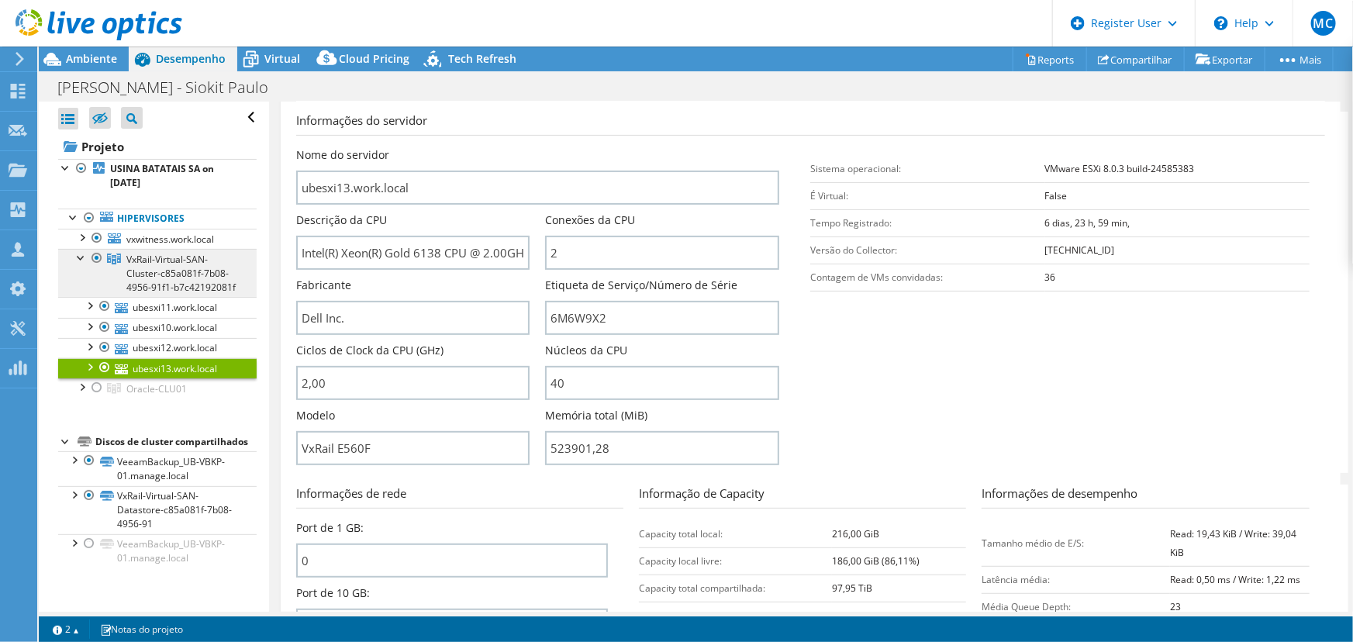
click at [161, 271] on span "VxRail-Virtual-SAN-Cluster-c85a081f-7b08-4956-91f1-b7c42192081f" at bounding box center [180, 273] width 109 height 41
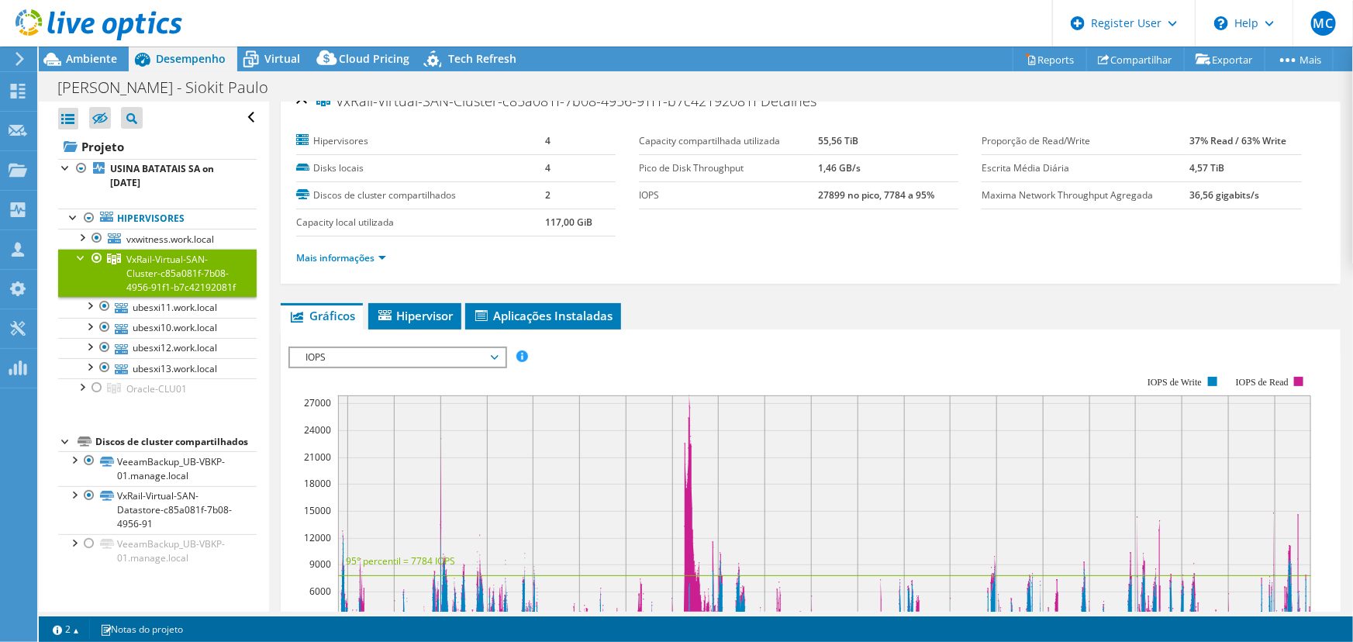
scroll to position [0, 0]
